Goal: Task Accomplishment & Management: Complete application form

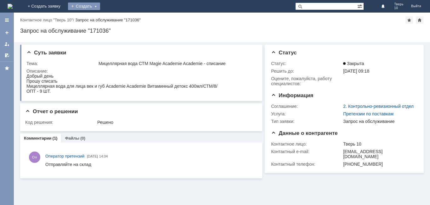
click at [100, 5] on div "Создать" at bounding box center [84, 7] width 32 height 8
click at [117, 18] on link "Заявка" at bounding box center [93, 19] width 48 height 8
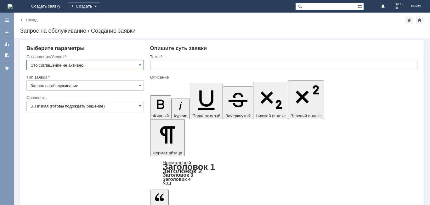
click at [136, 63] on input "Это соглашение не активно!" at bounding box center [84, 65] width 117 height 10
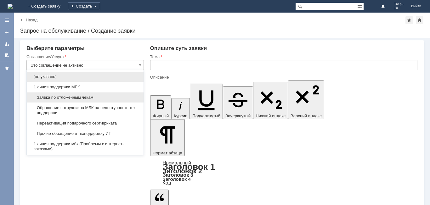
click at [110, 96] on span "Заявка по отложенным чекам" at bounding box center [85, 97] width 109 height 5
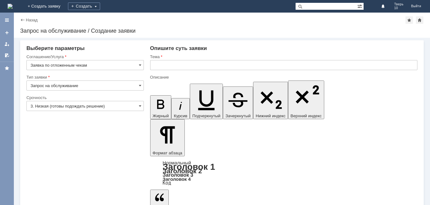
type input "Заявка по отложенным чекам"
click at [154, 65] on input "text" at bounding box center [283, 65] width 267 height 10
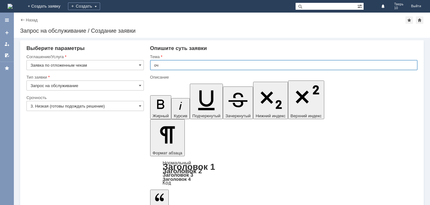
type input "оч"
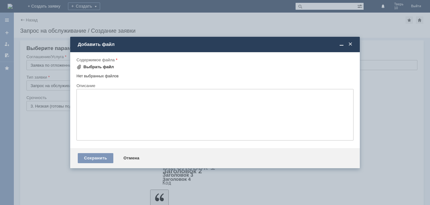
click at [109, 67] on div "Выбрать файл" at bounding box center [98, 66] width 31 height 5
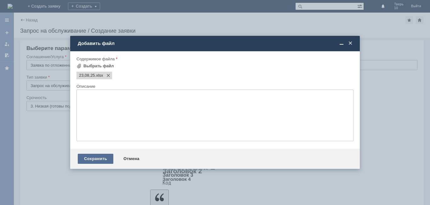
click at [91, 158] on div "Сохранить" at bounding box center [96, 159] width 36 height 10
